Goal: Check status: Check status

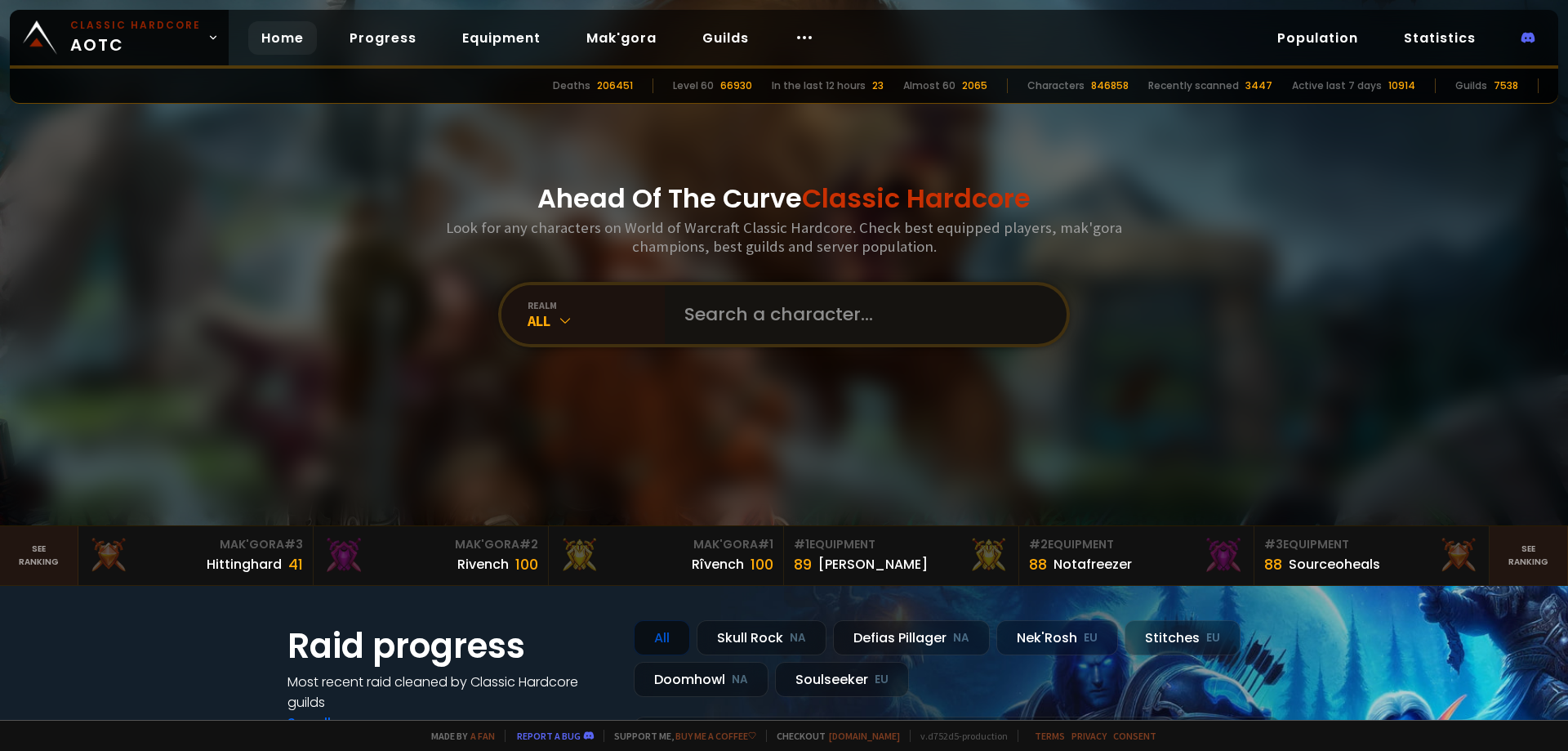
click at [718, 305] on input "text" at bounding box center [861, 314] width 372 height 59
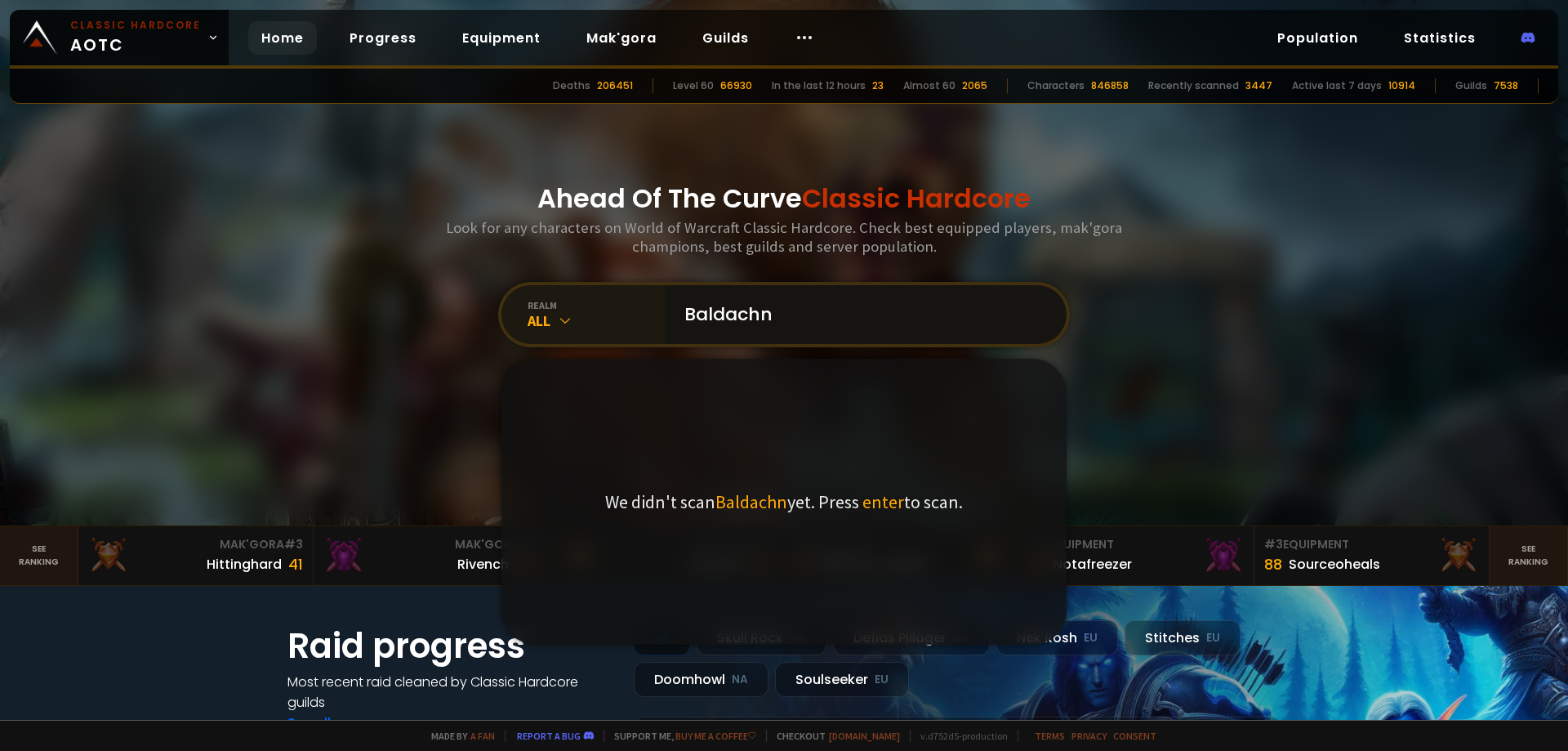
type input "Baldachn"
click at [566, 316] on icon at bounding box center [565, 320] width 16 height 16
click at [550, 329] on div "All" at bounding box center [596, 320] width 137 height 19
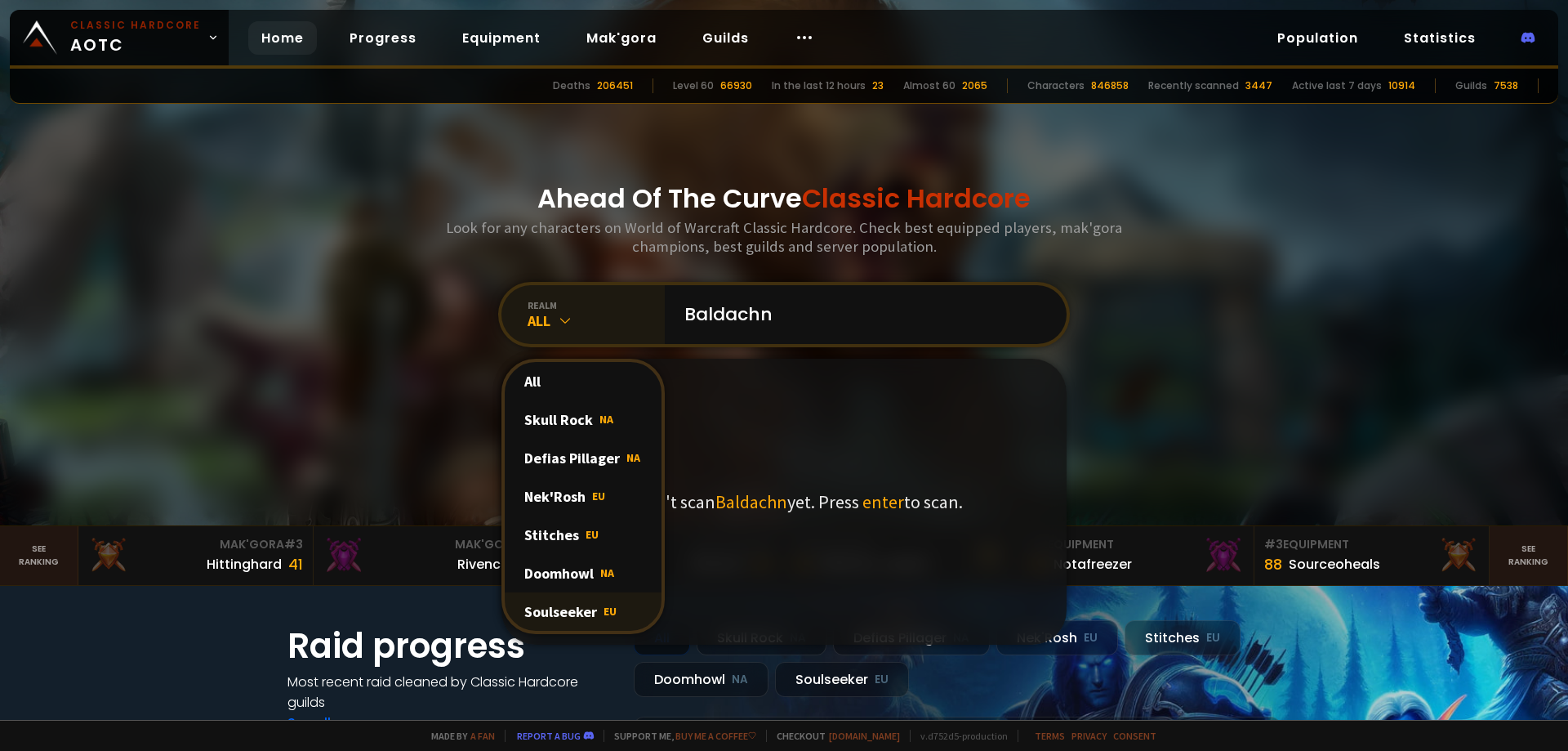
click at [581, 619] on div "Soulseeker EU" at bounding box center [583, 611] width 157 height 38
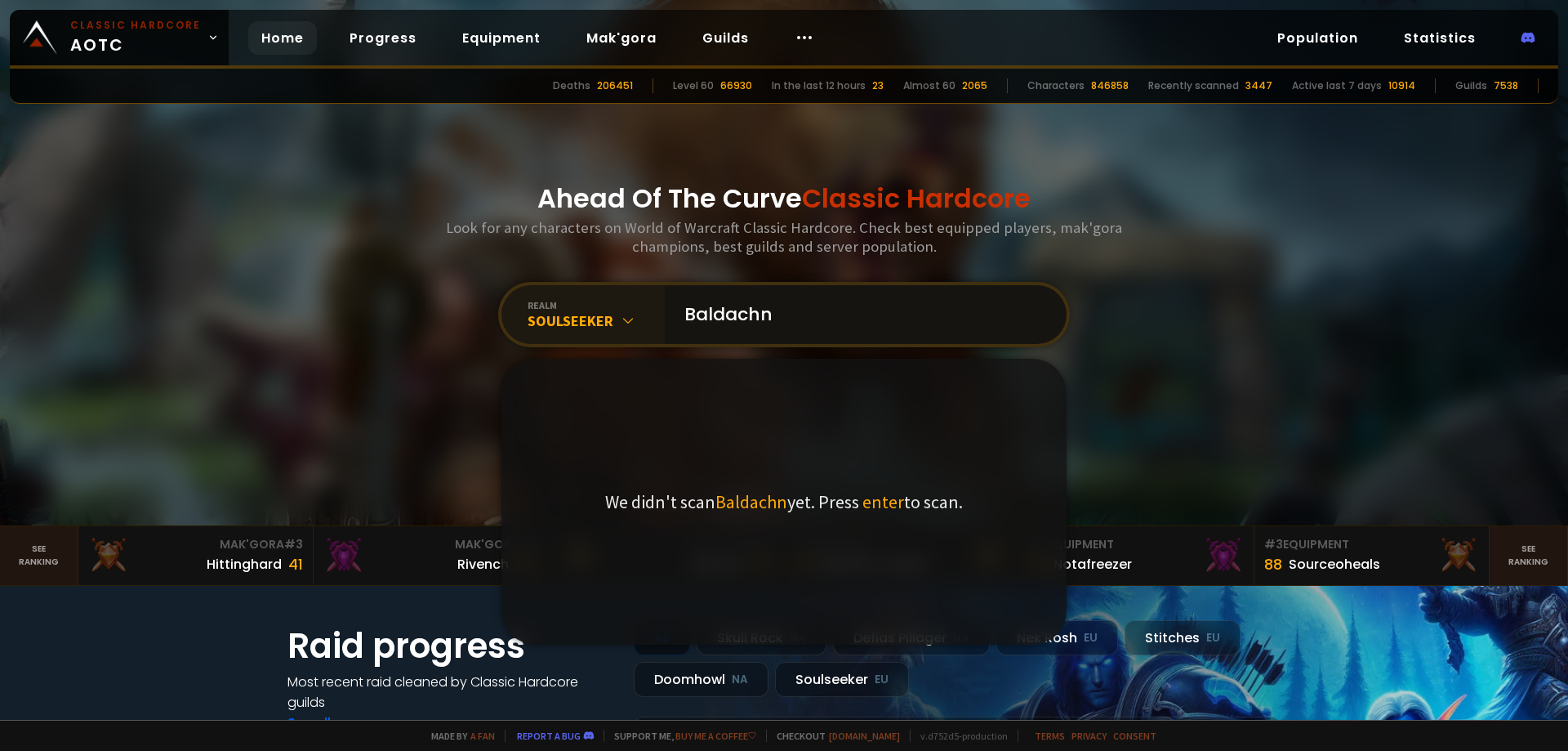
click at [848, 321] on input "Baldachn" at bounding box center [861, 314] width 372 height 59
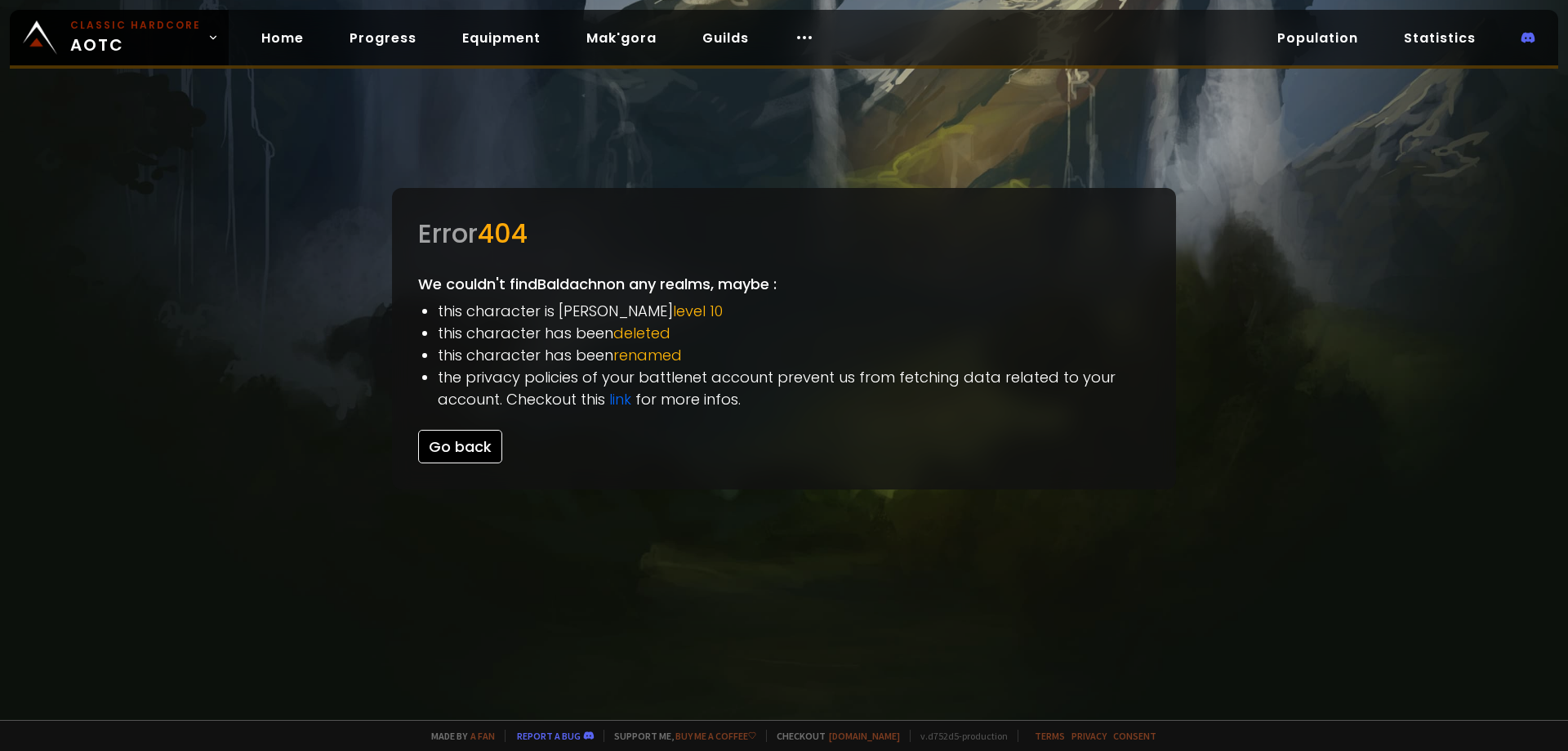
click at [470, 437] on button "Go back" at bounding box center [460, 446] width 84 height 33
